Goal: Check status: Check status

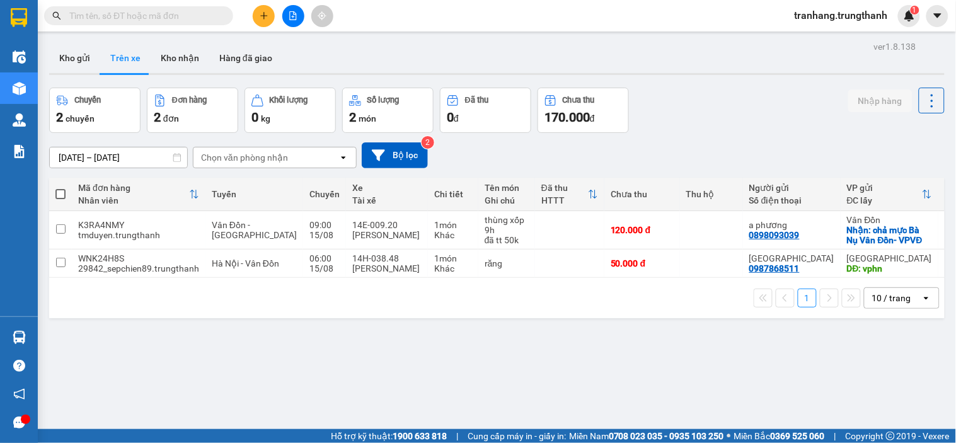
click at [76, 159] on input "[DATE] – [DATE]" at bounding box center [118, 158] width 137 height 20
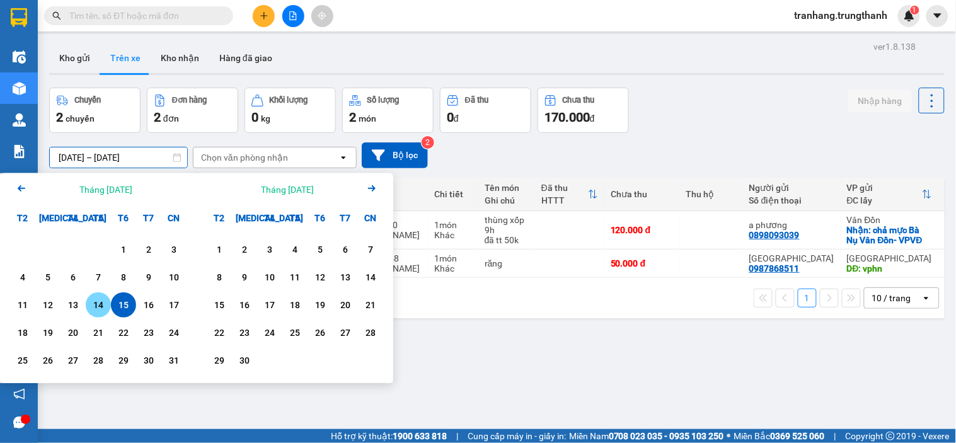
click at [96, 308] on div "14" at bounding box center [99, 305] width 18 height 15
type input "14/08/2025 – 14/08/2025"
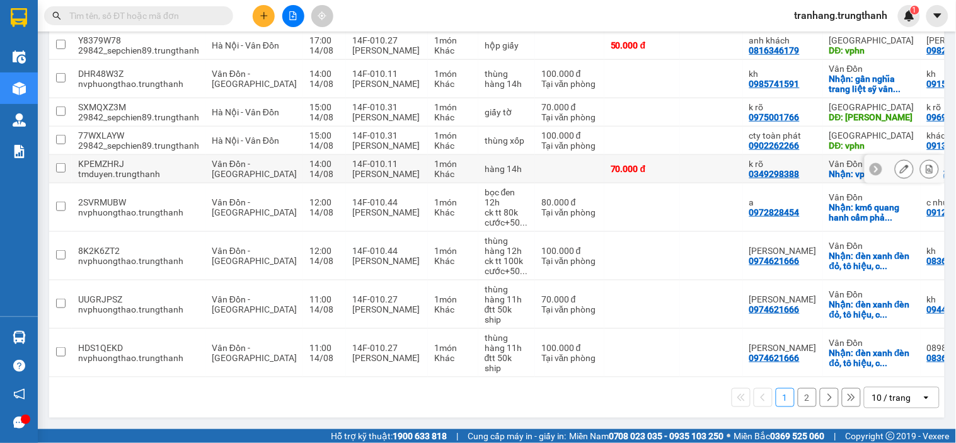
scroll to position [234, 0]
click at [798, 405] on button "2" at bounding box center [807, 397] width 19 height 19
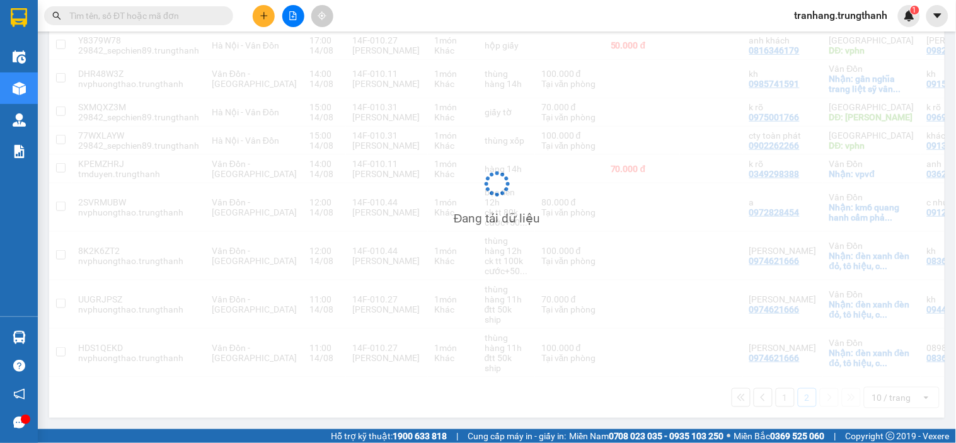
scroll to position [58, 0]
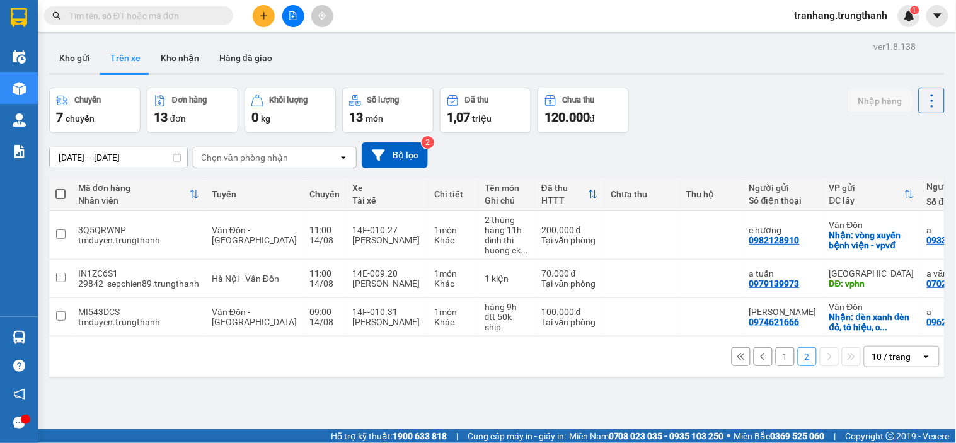
click at [79, 155] on input "14/08/2025 – 14/08/2025" at bounding box center [118, 158] width 137 height 20
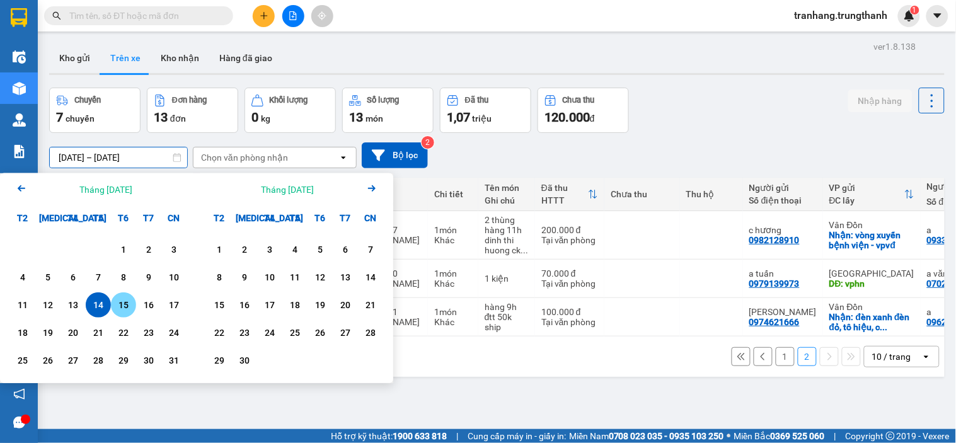
click at [120, 304] on div "15" at bounding box center [124, 305] width 18 height 15
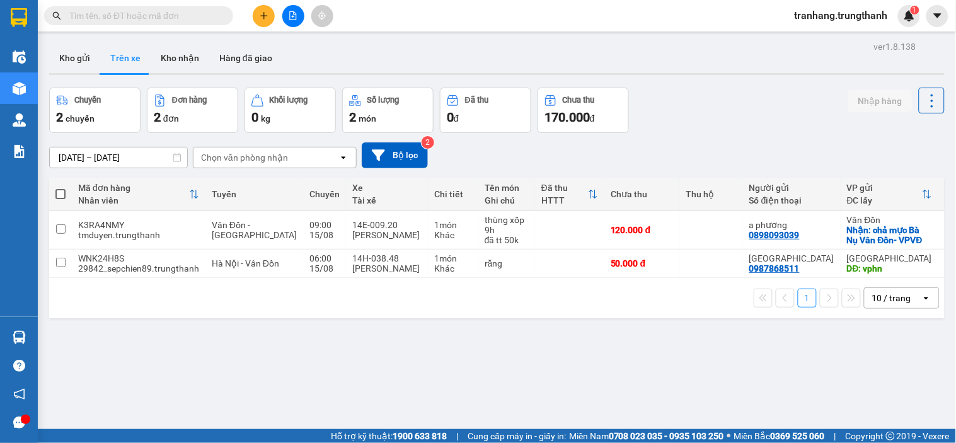
click at [76, 153] on input "[DATE] – [DATE]" at bounding box center [118, 158] width 137 height 20
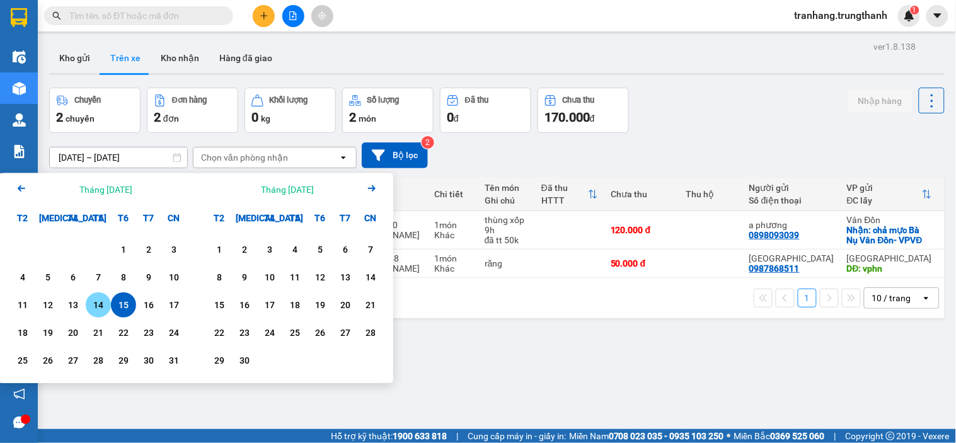
click at [96, 310] on div "14" at bounding box center [99, 305] width 18 height 15
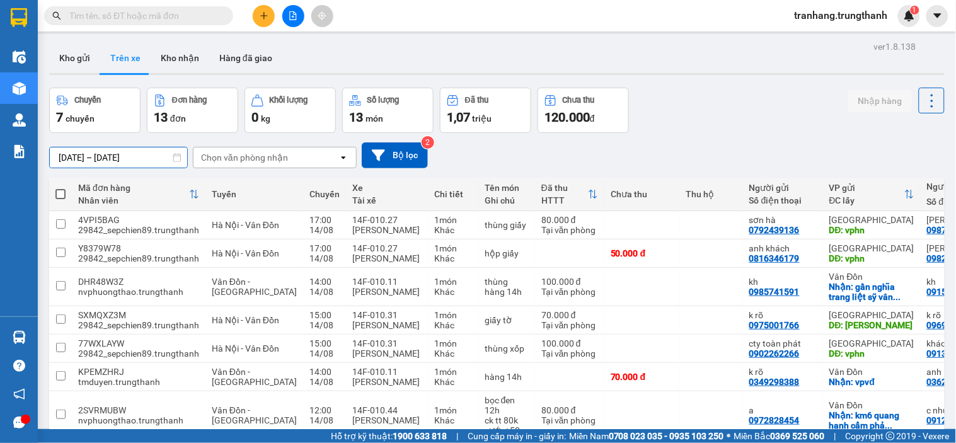
click at [134, 156] on input "[DATE] – [DATE]" at bounding box center [118, 158] width 137 height 20
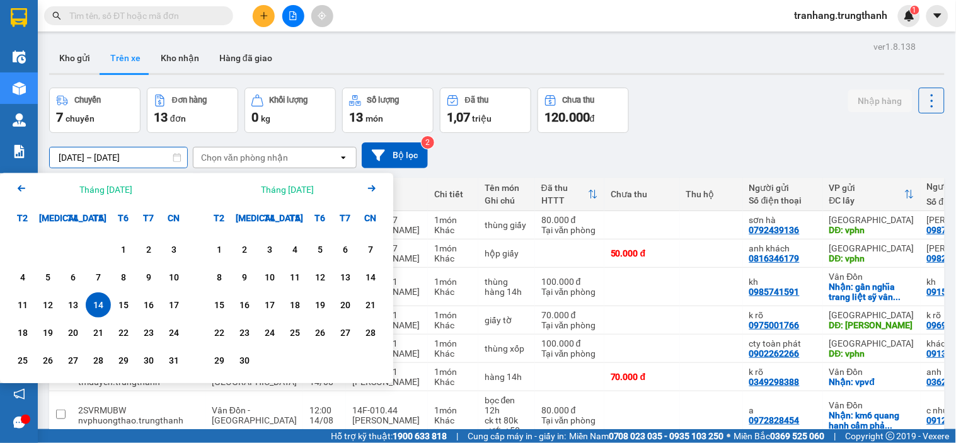
click at [90, 162] on input "[DATE] – [DATE]" at bounding box center [118, 158] width 137 height 20
click at [121, 308] on div "15" at bounding box center [124, 305] width 18 height 15
type input "[DATE] – [DATE]"
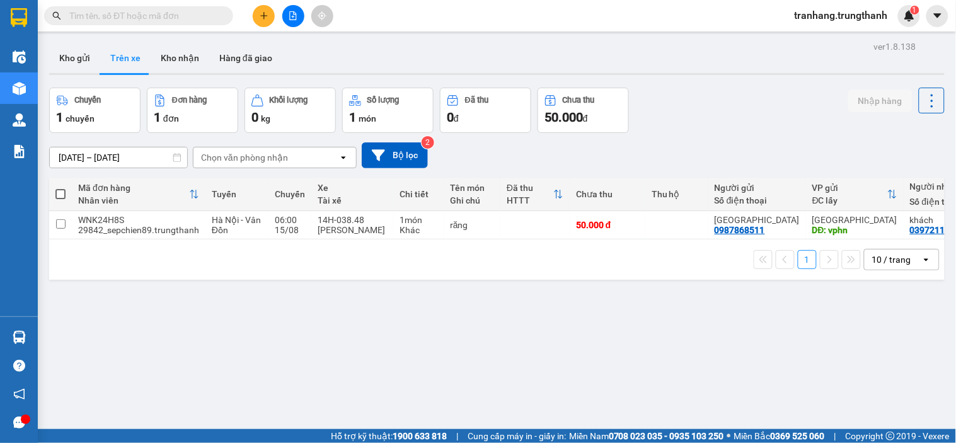
click at [84, 161] on input "[DATE] – [DATE]" at bounding box center [118, 158] width 137 height 20
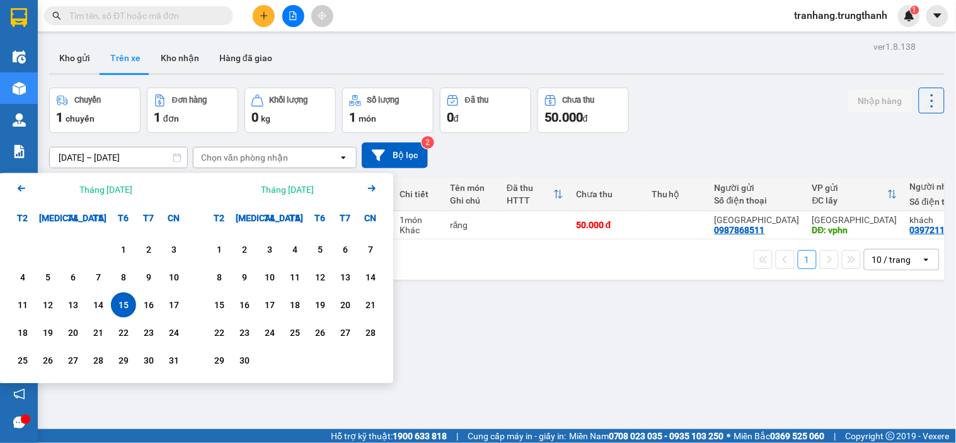
click at [123, 303] on div "15" at bounding box center [124, 305] width 18 height 15
type input "[DATE] – [DATE]"
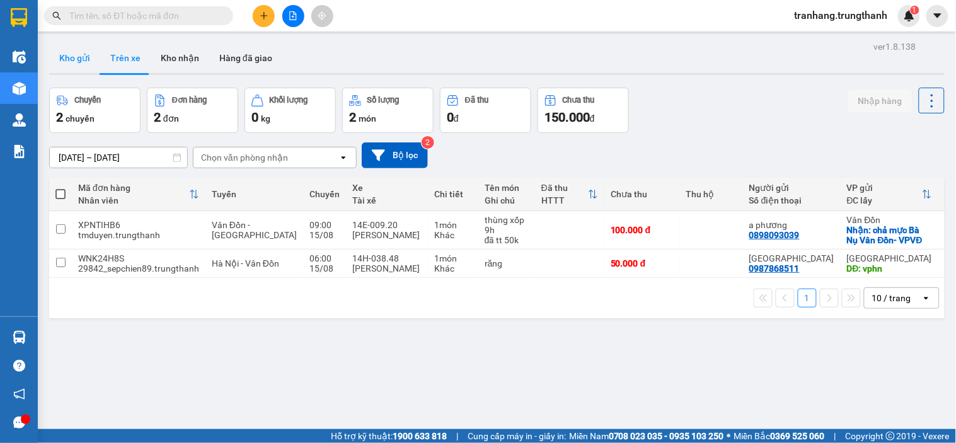
click at [76, 52] on button "Kho gửi" at bounding box center [74, 58] width 51 height 30
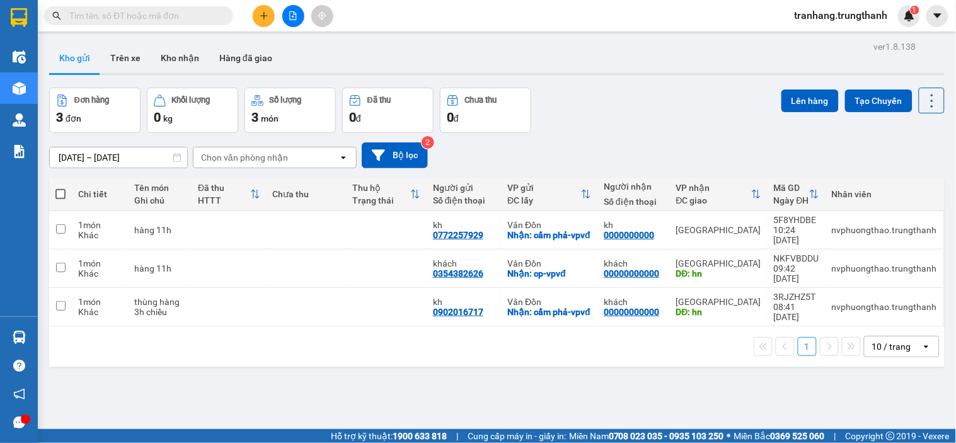
click at [81, 158] on input "13/08/2025 – 15/08/2025" at bounding box center [118, 158] width 137 height 20
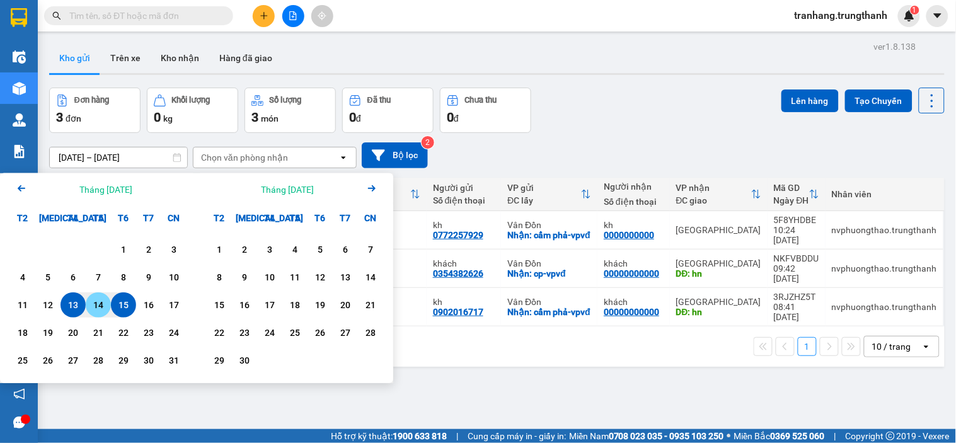
click at [102, 310] on div "14" at bounding box center [99, 305] width 18 height 15
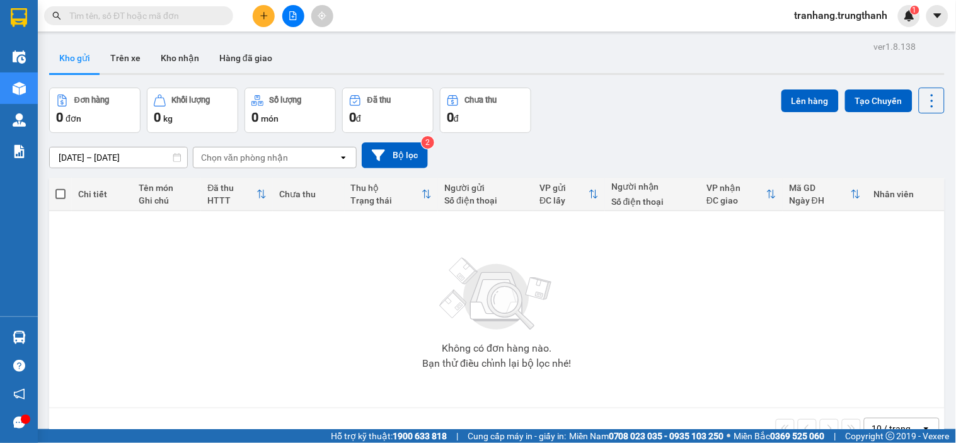
click at [79, 159] on input "[DATE] – [DATE]" at bounding box center [118, 158] width 137 height 20
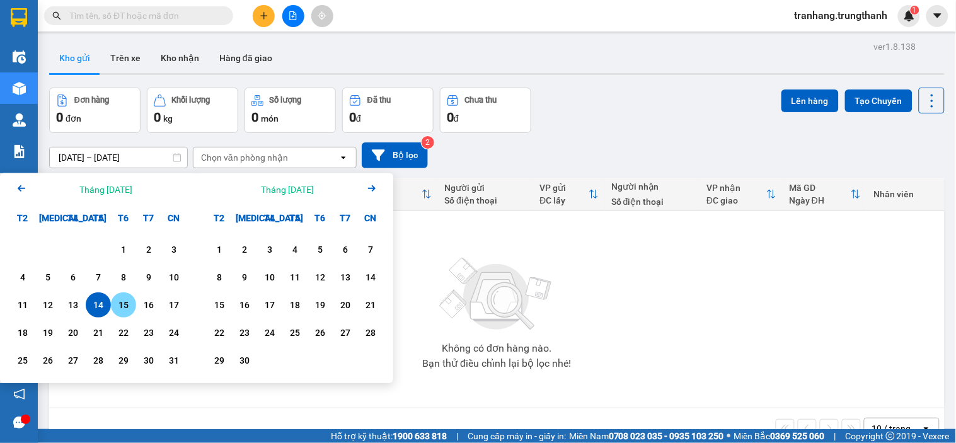
click at [120, 310] on div "15" at bounding box center [124, 305] width 18 height 15
type input "[DATE] – [DATE]"
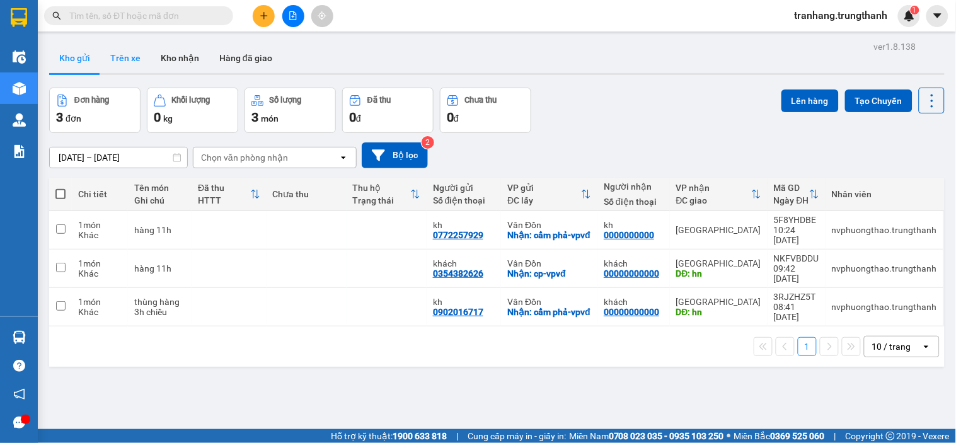
click at [125, 62] on button "Trên xe" at bounding box center [125, 58] width 50 height 30
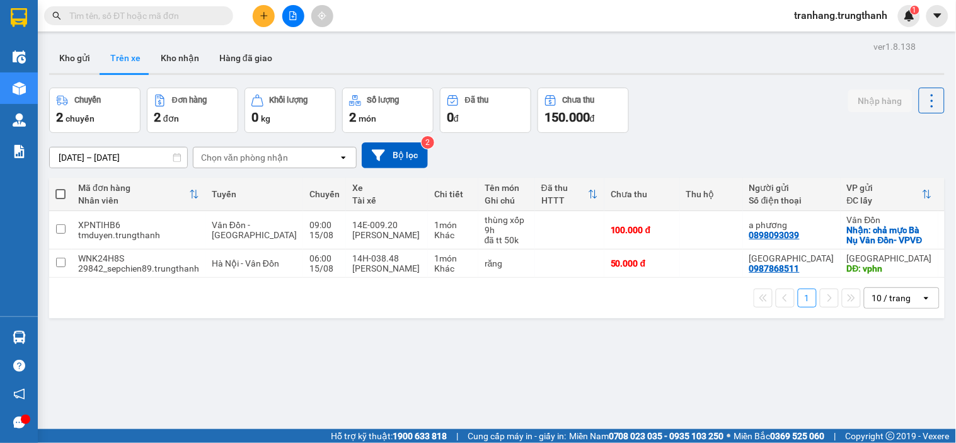
click at [668, 130] on div "Chuyến 2 chuyến Đơn hàng 2 đơn Khối lượng 0 kg Số lượng 2 món Đã thu 0 đ Chưa t…" at bounding box center [497, 110] width 896 height 45
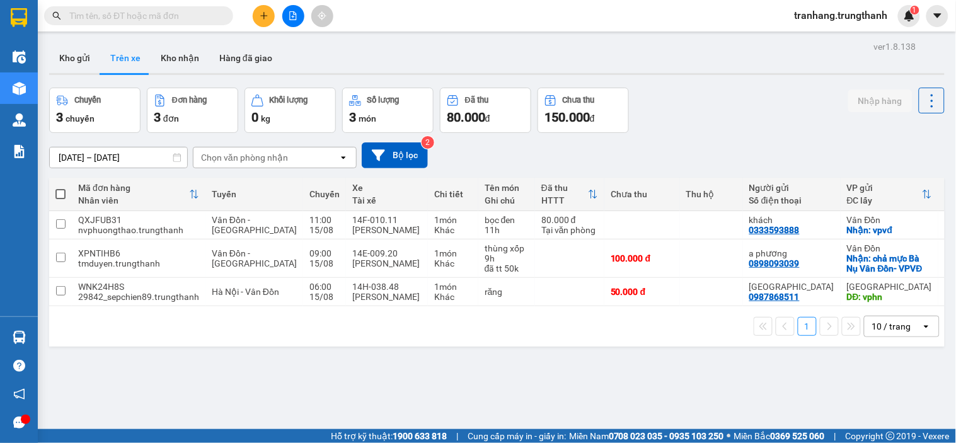
click at [74, 156] on input "[DATE] – [DATE]" at bounding box center [118, 158] width 137 height 20
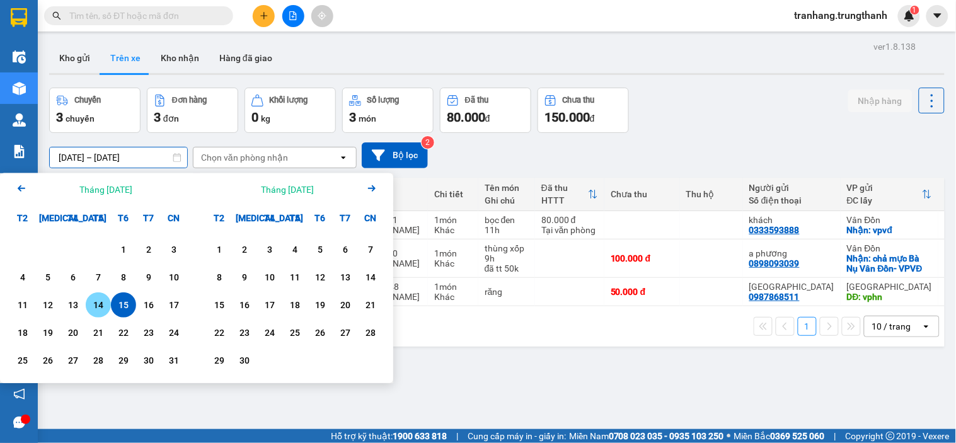
click at [103, 304] on div "14" at bounding box center [99, 305] width 18 height 15
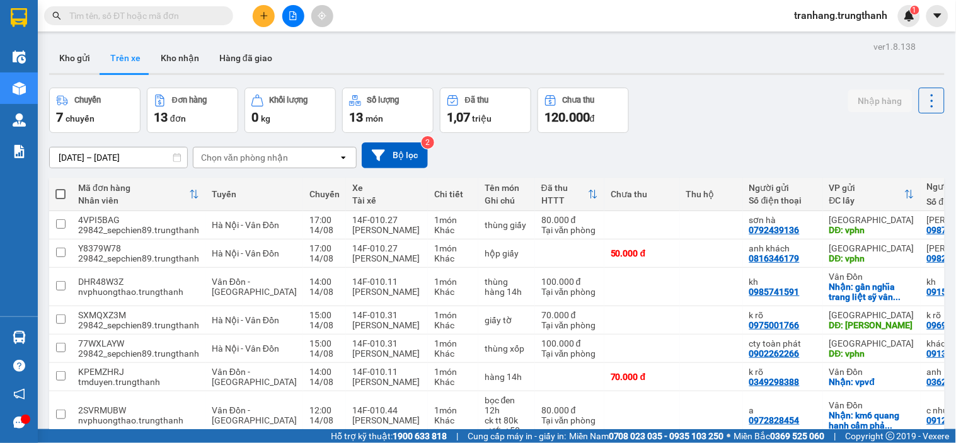
click at [66, 153] on input "[DATE] – [DATE]" at bounding box center [118, 158] width 137 height 20
click at [85, 158] on input "[DATE] – [DATE]" at bounding box center [118, 158] width 137 height 20
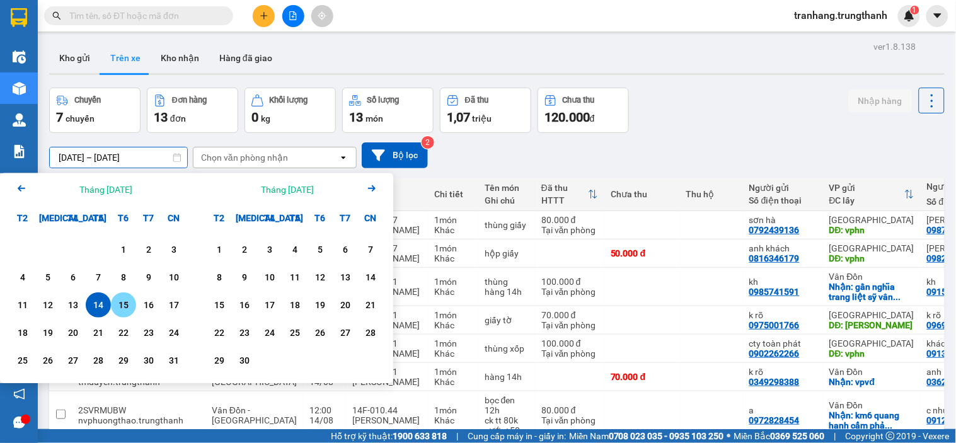
click at [121, 304] on div "15" at bounding box center [124, 305] width 18 height 15
type input "[DATE] – [DATE]"
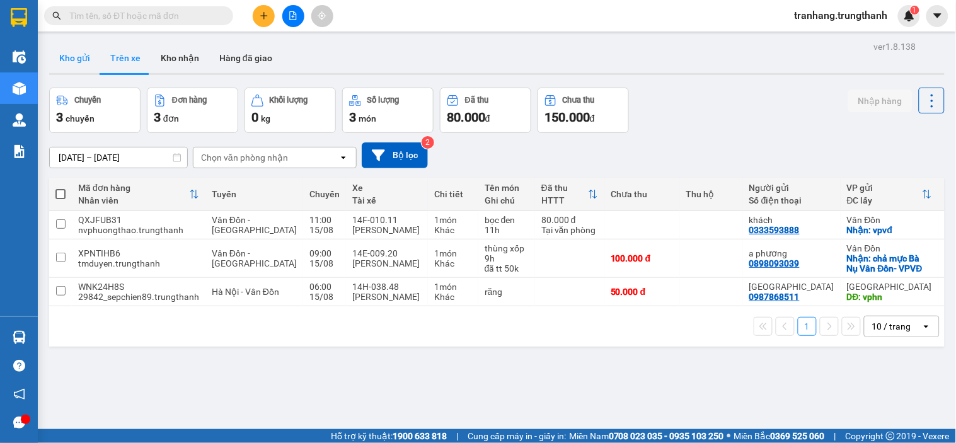
click at [78, 55] on button "Kho gửi" at bounding box center [74, 58] width 51 height 30
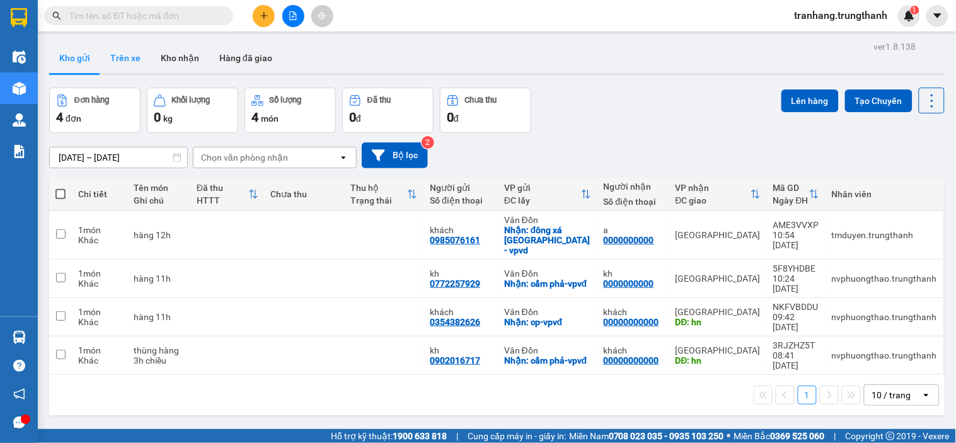
click at [131, 64] on button "Trên xe" at bounding box center [125, 58] width 50 height 30
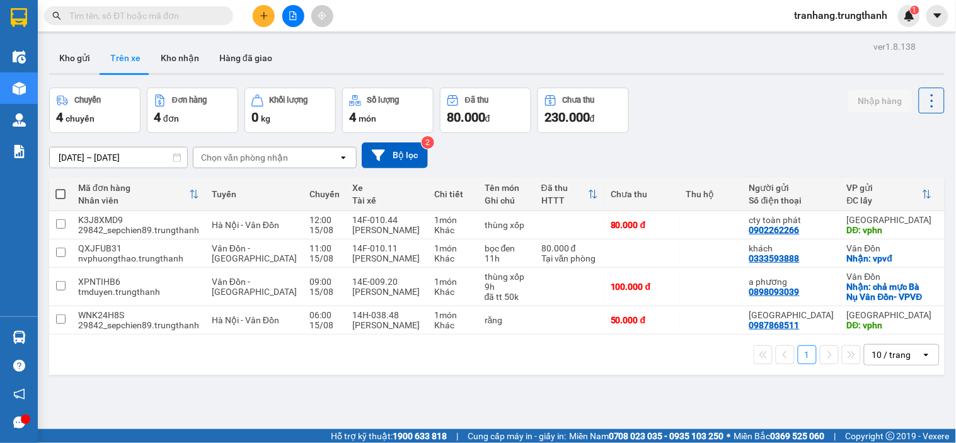
click at [708, 107] on div "Chuyến 4 chuyến Đơn hàng 4 đơn Khối lượng 0 kg Số lượng 4 món Đã thu 80.000 đ C…" at bounding box center [497, 110] width 896 height 45
